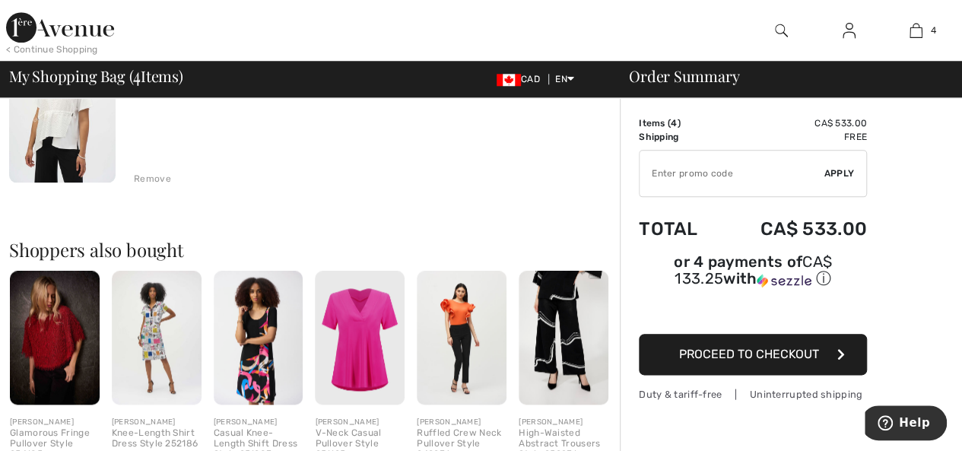
scroll to position [684, 0]
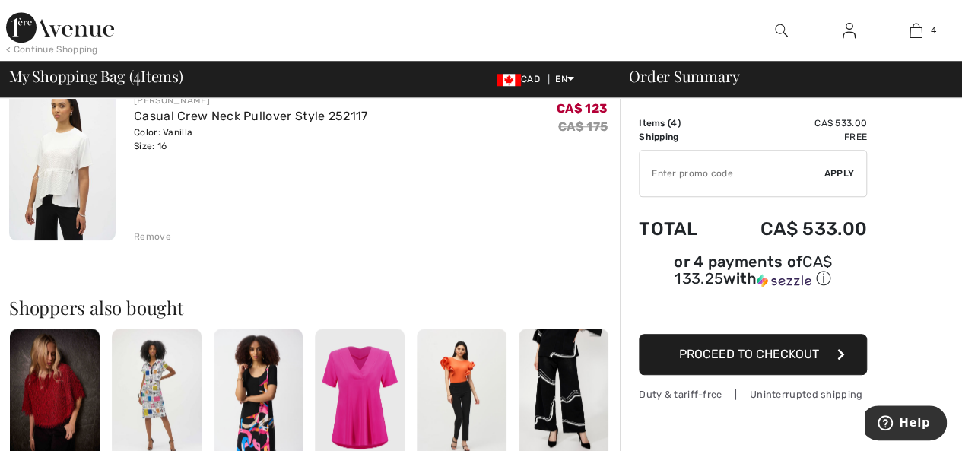
drag, startPoint x: 346, startPoint y: 349, endPoint x: 303, endPoint y: 308, distance: 59.7
click at [303, 308] on h2 "Shoppers also bought" at bounding box center [314, 307] width 610 height 18
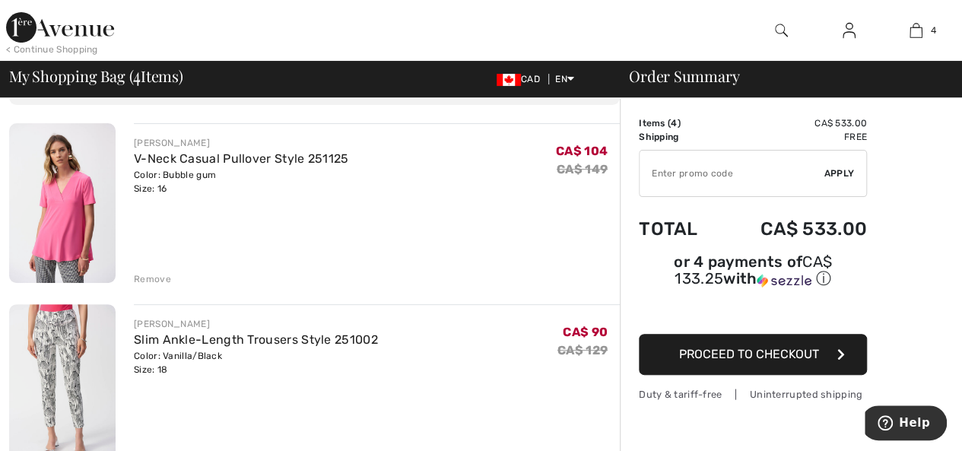
scroll to position [76, 0]
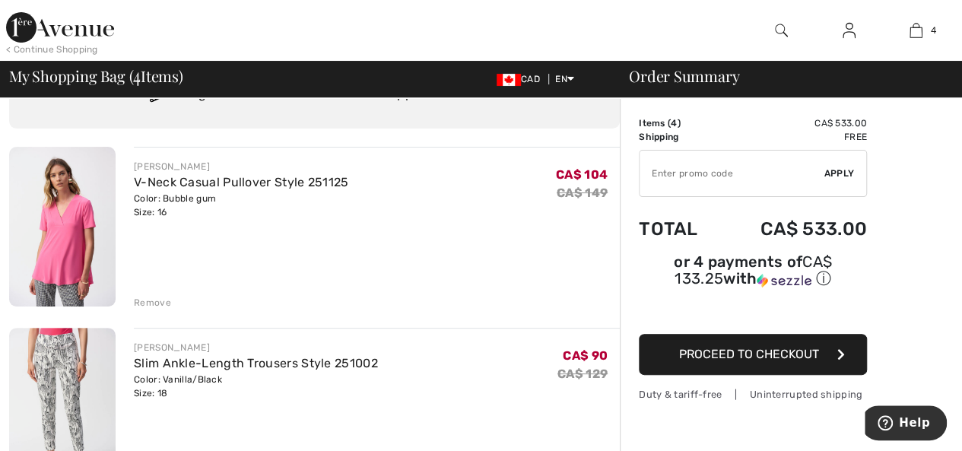
click at [67, 270] on img at bounding box center [62, 227] width 106 height 160
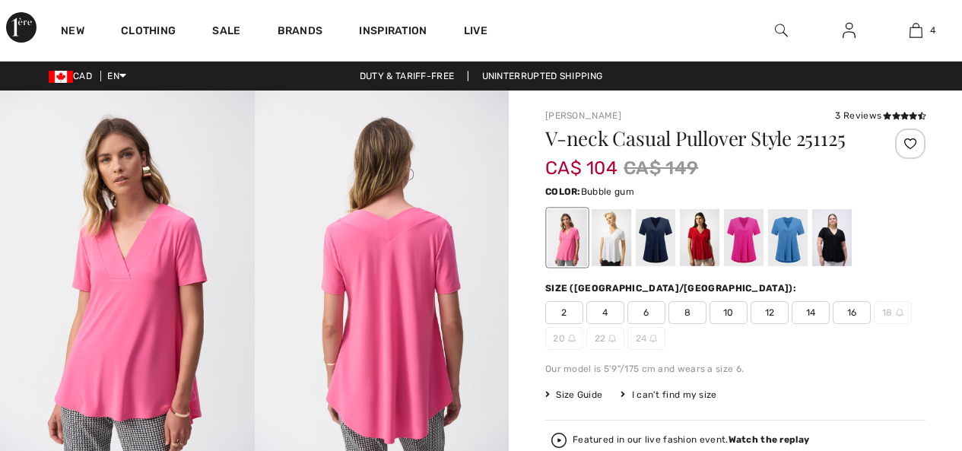
checkbox input "true"
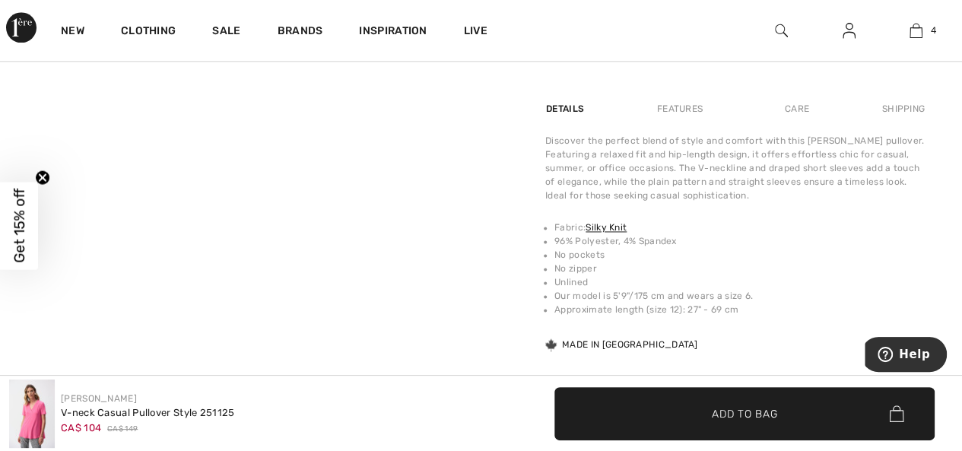
scroll to position [988, 0]
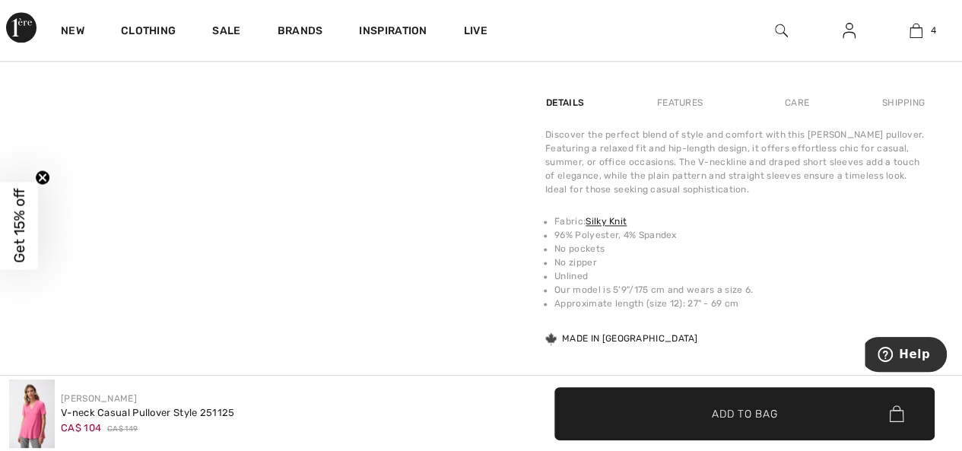
drag, startPoint x: 506, startPoint y: 349, endPoint x: 418, endPoint y: 344, distance: 88.3
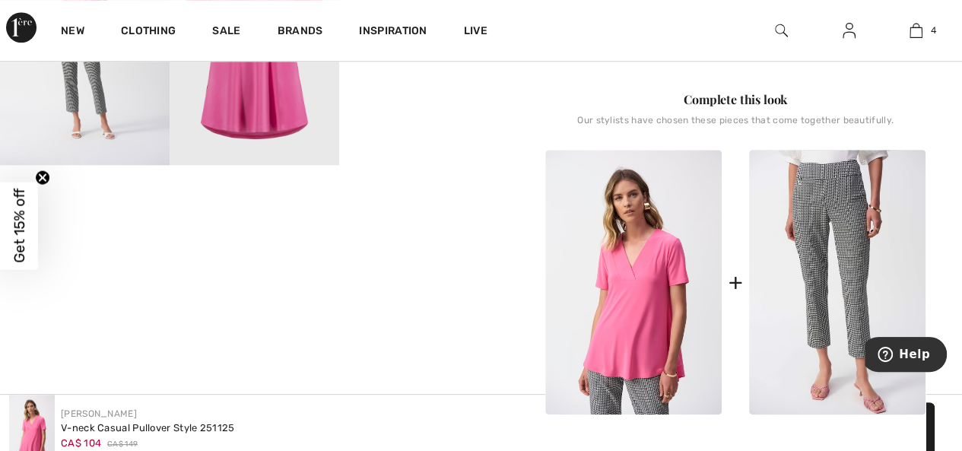
scroll to position [684, 0]
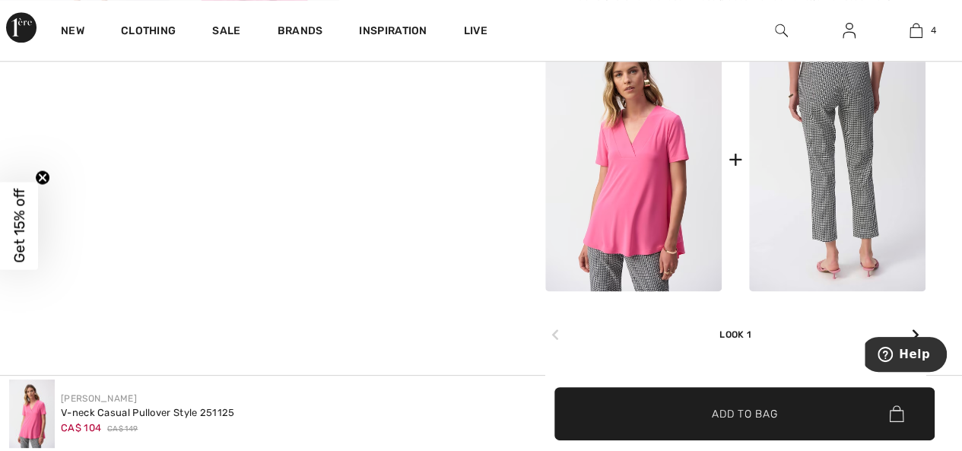
click at [871, 233] on img at bounding box center [837, 159] width 176 height 265
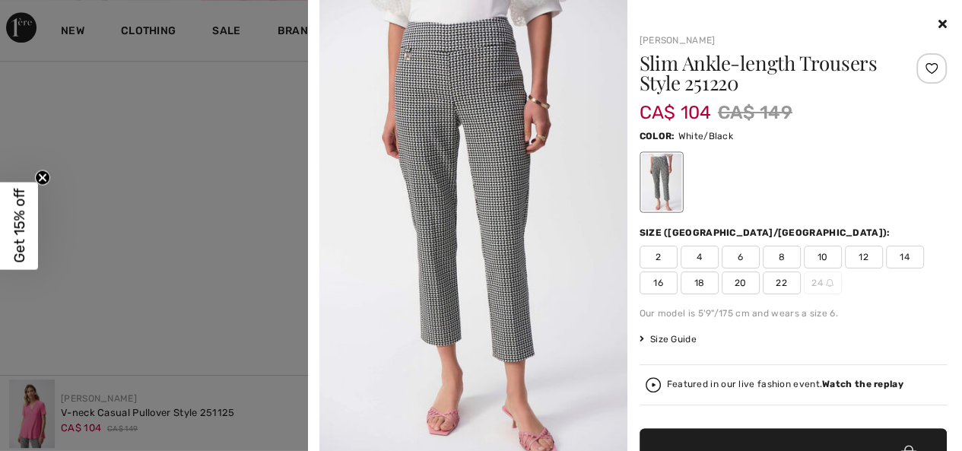
click at [700, 287] on span "18" at bounding box center [699, 282] width 38 height 23
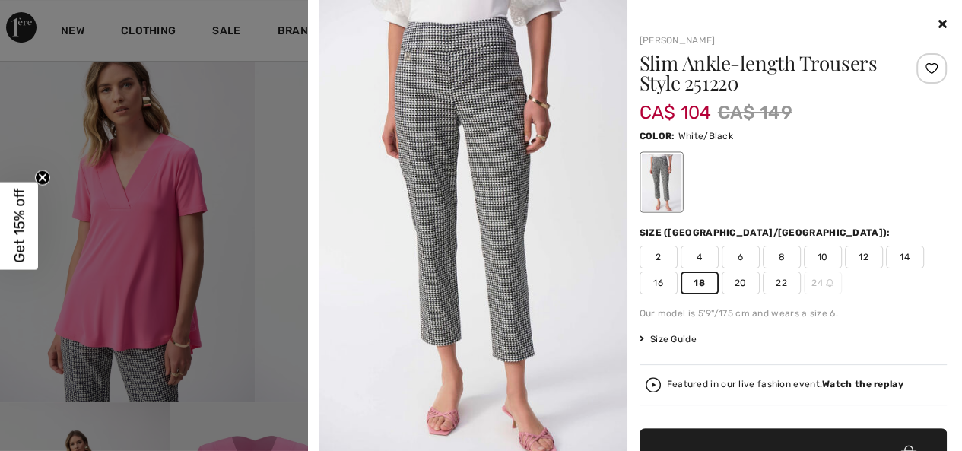
scroll to position [0, 0]
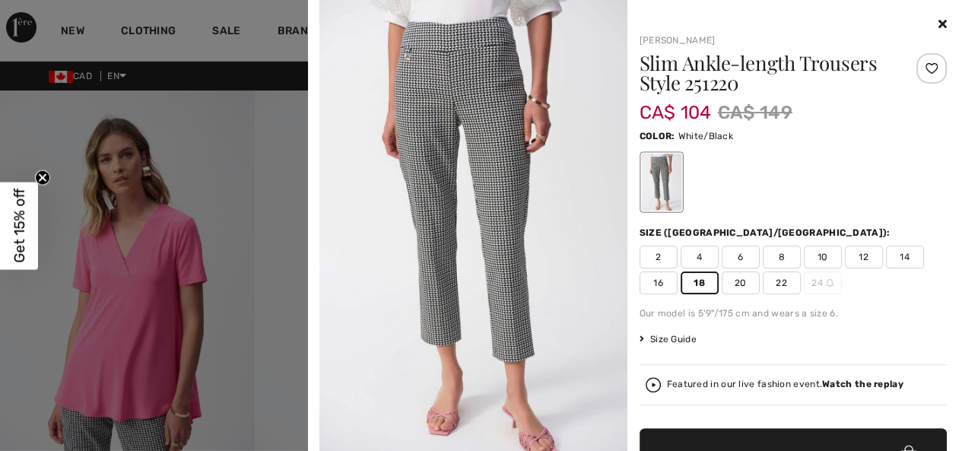
click at [518, 303] on img at bounding box center [473, 230] width 308 height 461
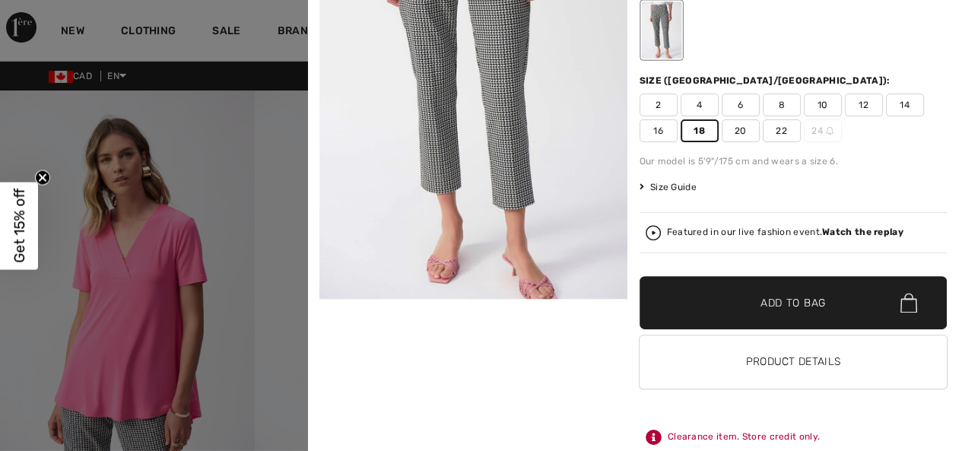
click at [731, 302] on span "✔ Added to Bag" at bounding box center [770, 303] width 93 height 16
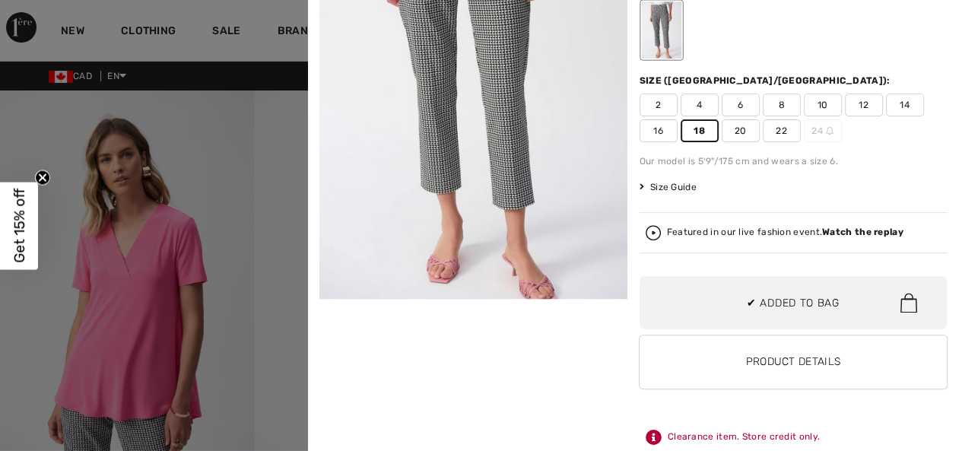
scroll to position [401, 0]
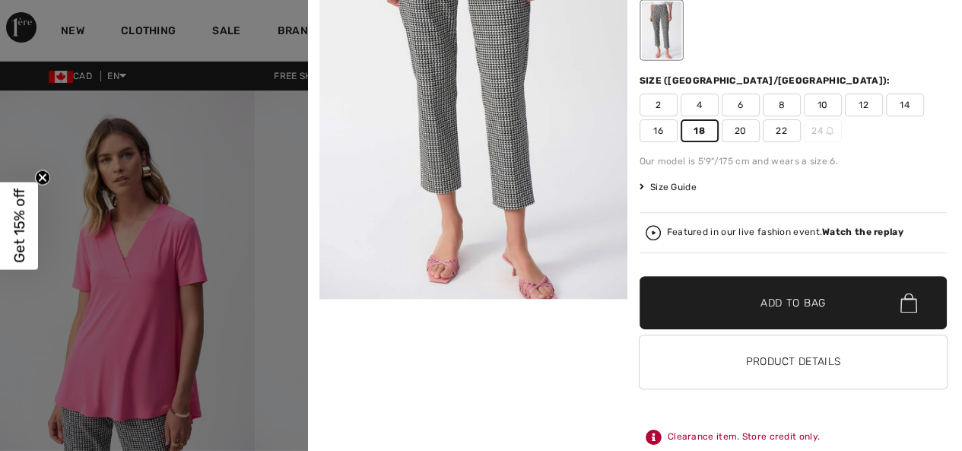
click at [179, 319] on div at bounding box center [481, 225] width 962 height 451
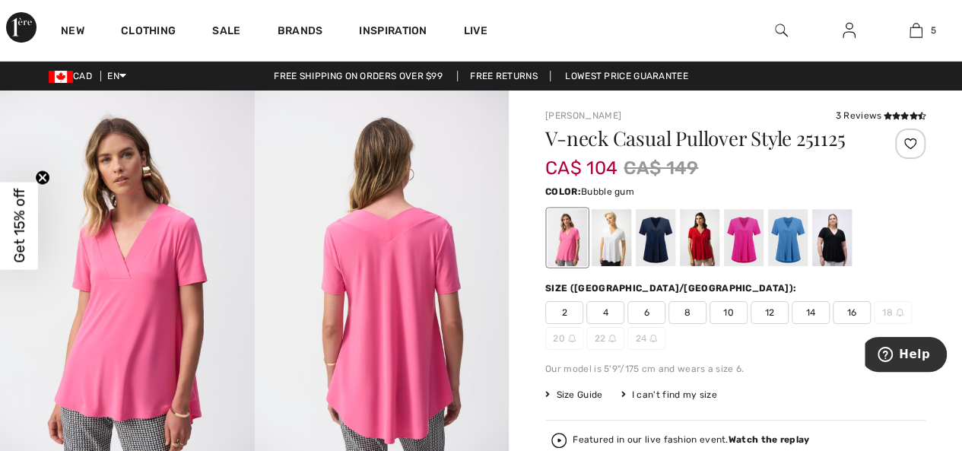
click at [842, 316] on span "16" at bounding box center [851, 312] width 38 height 23
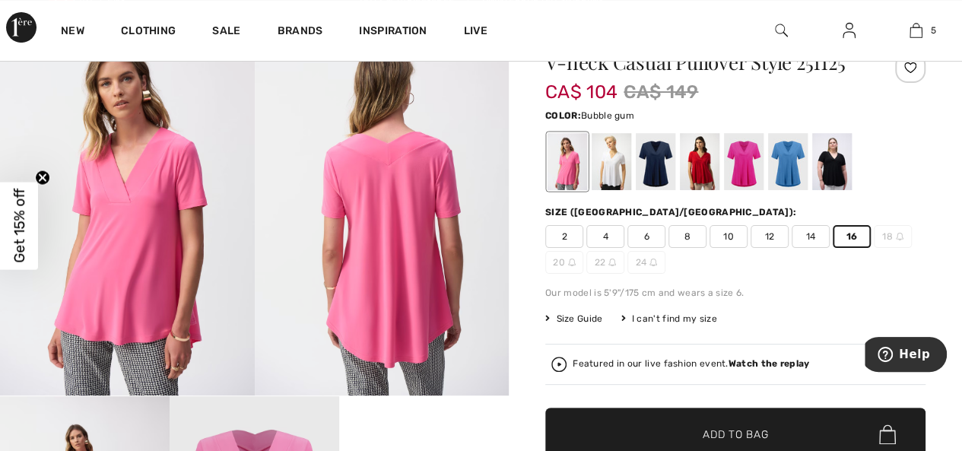
scroll to position [152, 0]
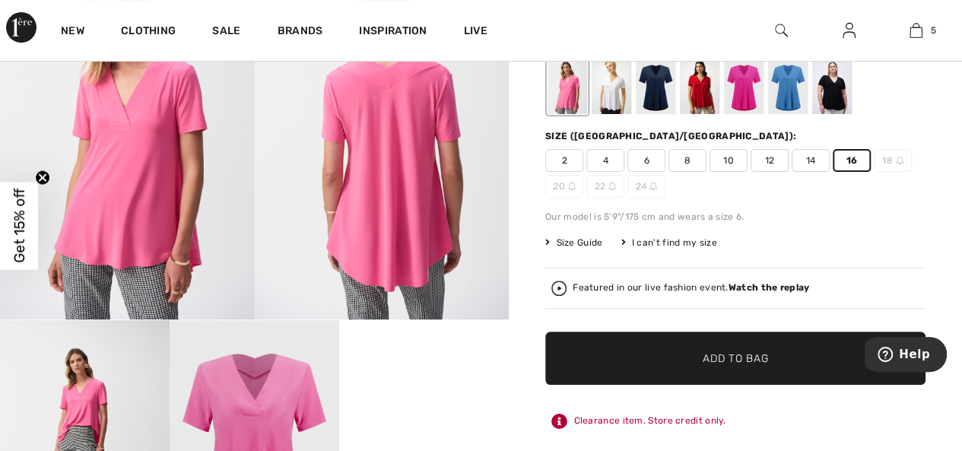
click at [652, 347] on span "✔ Added to Bag Add to Bag" at bounding box center [735, 357] width 380 height 53
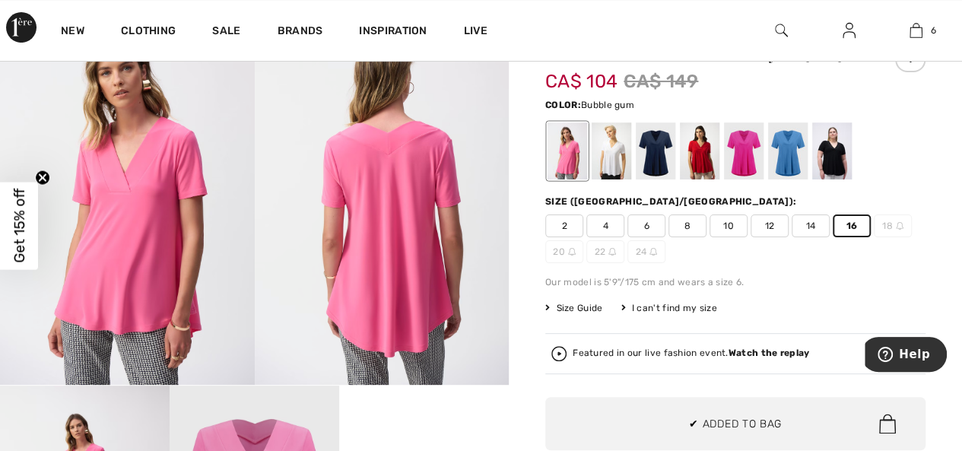
scroll to position [0, 0]
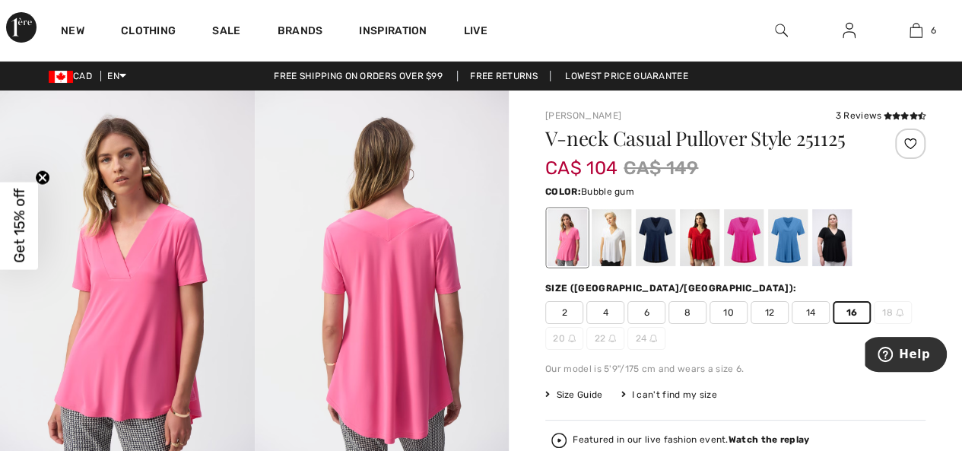
drag, startPoint x: 678, startPoint y: 347, endPoint x: 938, endPoint y: 199, distance: 299.3
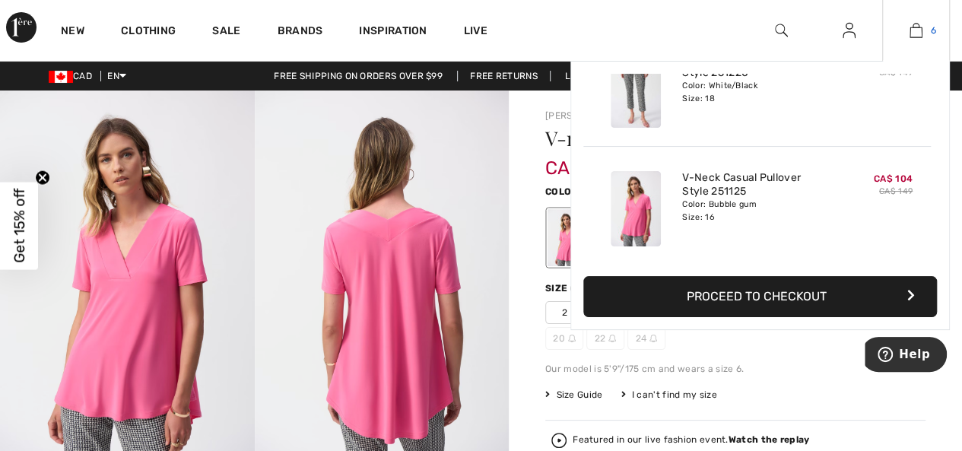
click at [921, 35] on img at bounding box center [915, 30] width 13 height 18
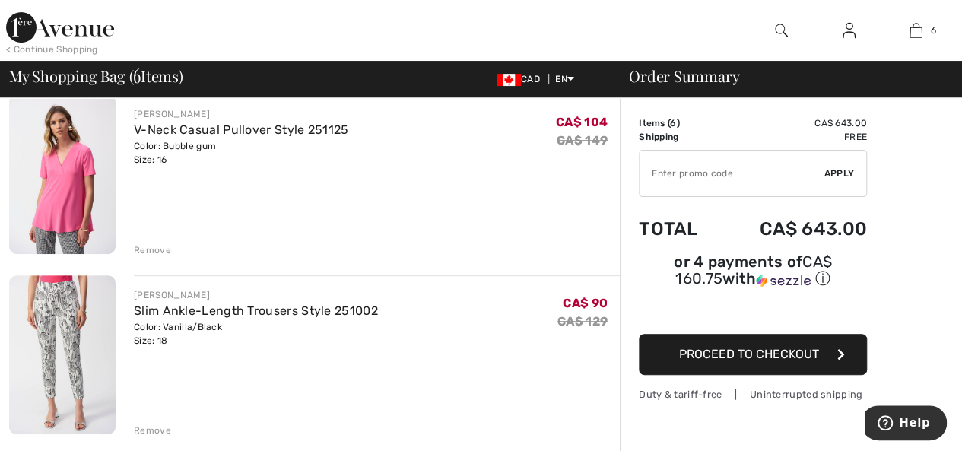
scroll to position [152, 0]
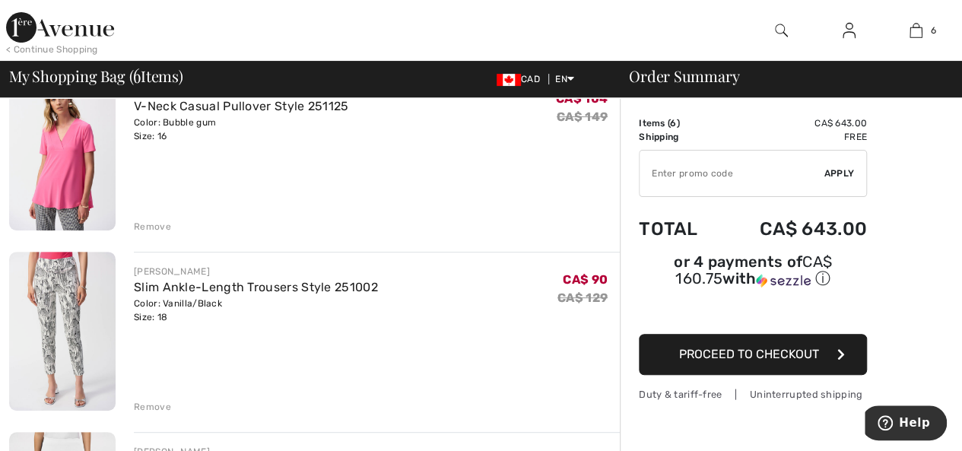
drag, startPoint x: 359, startPoint y: 365, endPoint x: 325, endPoint y: 388, distance: 40.9
click at [325, 388] on div "[PERSON_NAME] Slim Ankle-Length Trousers Style 251002 Color: Vanilla/Black Size…" at bounding box center [377, 333] width 486 height 163
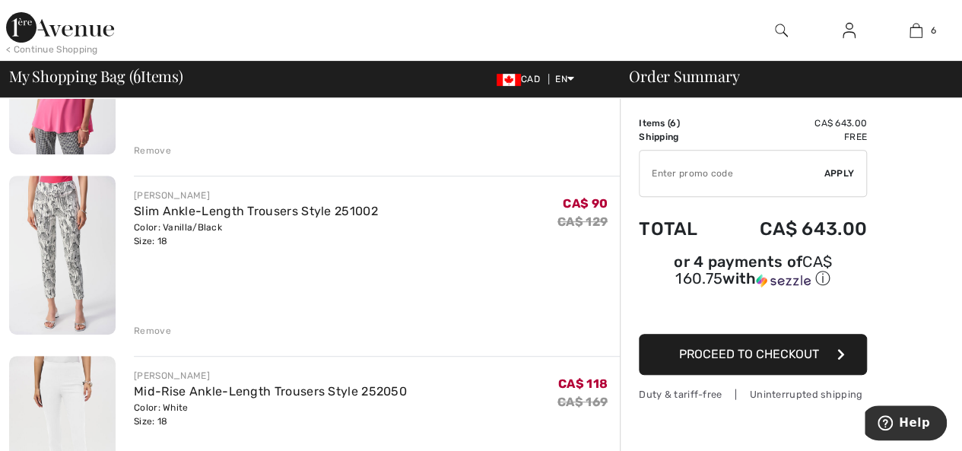
click at [153, 331] on div "Remove" at bounding box center [152, 331] width 37 height 14
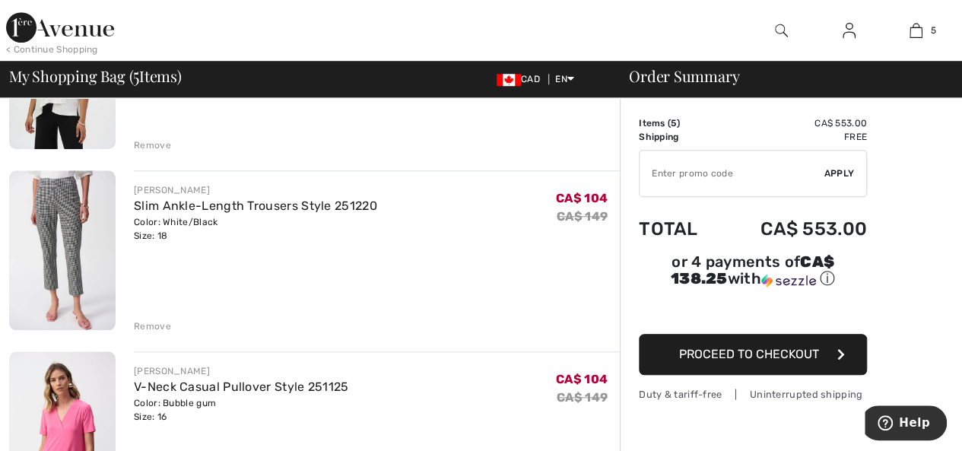
scroll to position [684, 0]
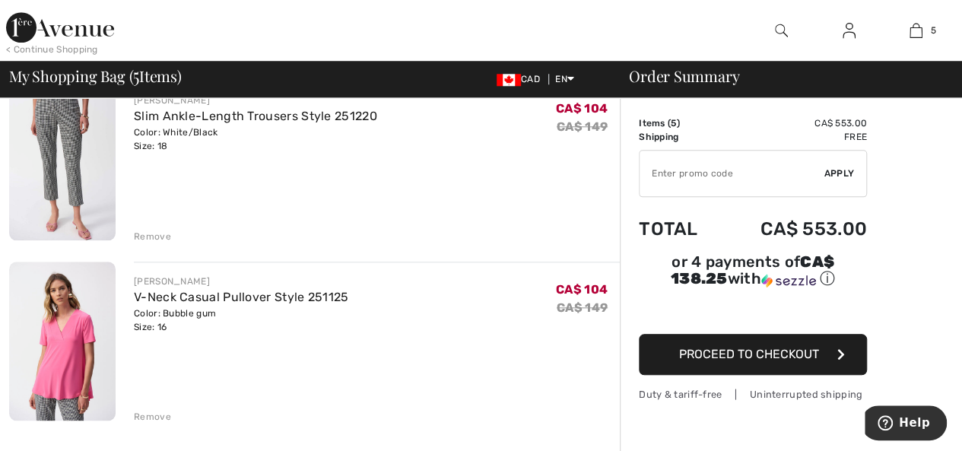
click at [163, 420] on div "Remove" at bounding box center [152, 417] width 37 height 14
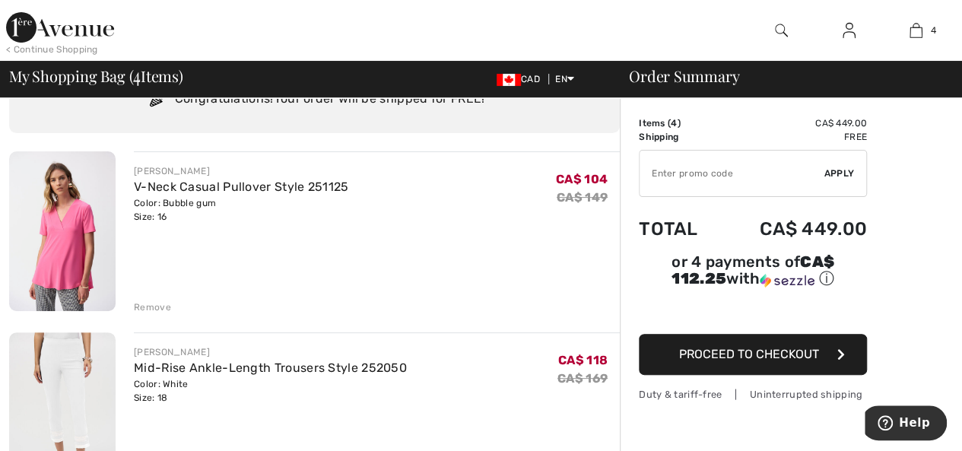
scroll to position [152, 0]
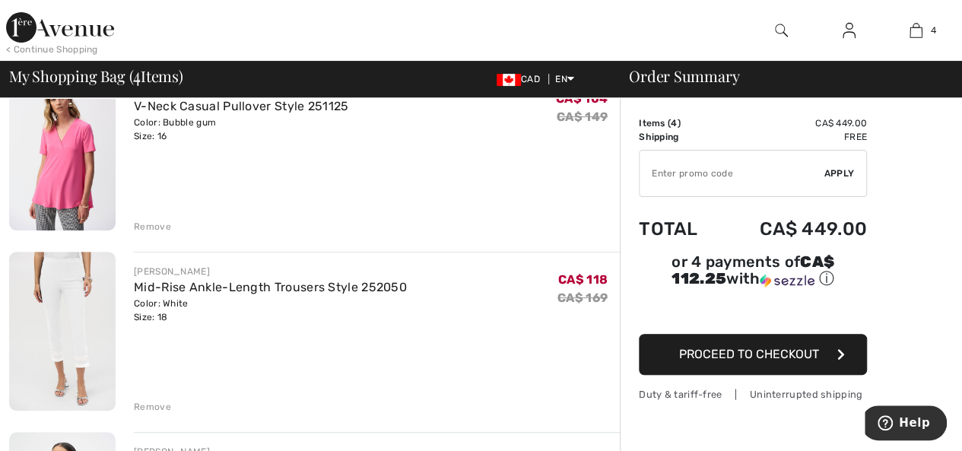
drag, startPoint x: 288, startPoint y: 391, endPoint x: 221, endPoint y: 402, distance: 67.9
click at [221, 402] on div "Remove" at bounding box center [377, 405] width 486 height 17
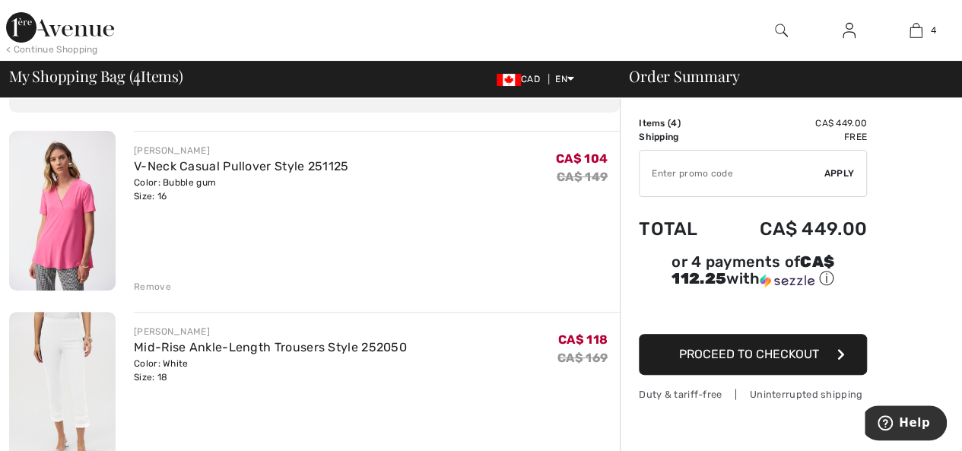
scroll to position [228, 0]
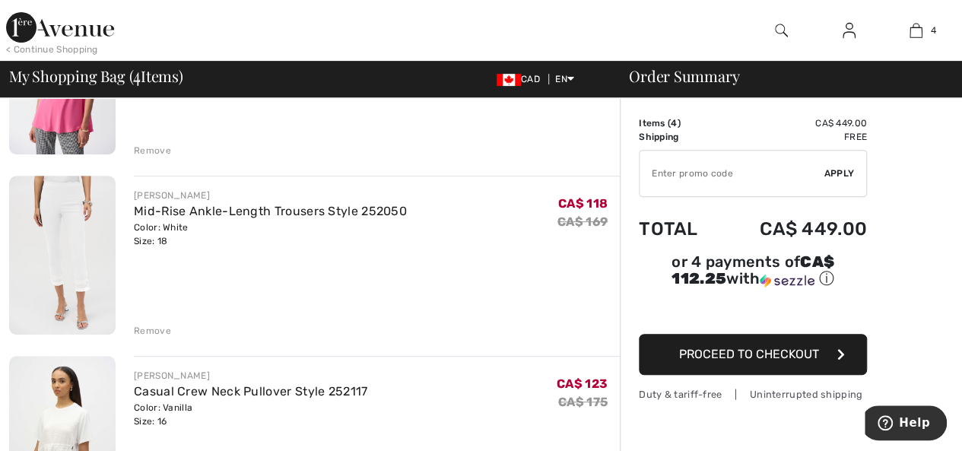
drag, startPoint x: 431, startPoint y: 392, endPoint x: 303, endPoint y: 344, distance: 136.4
